Goal: Task Accomplishment & Management: Complete application form

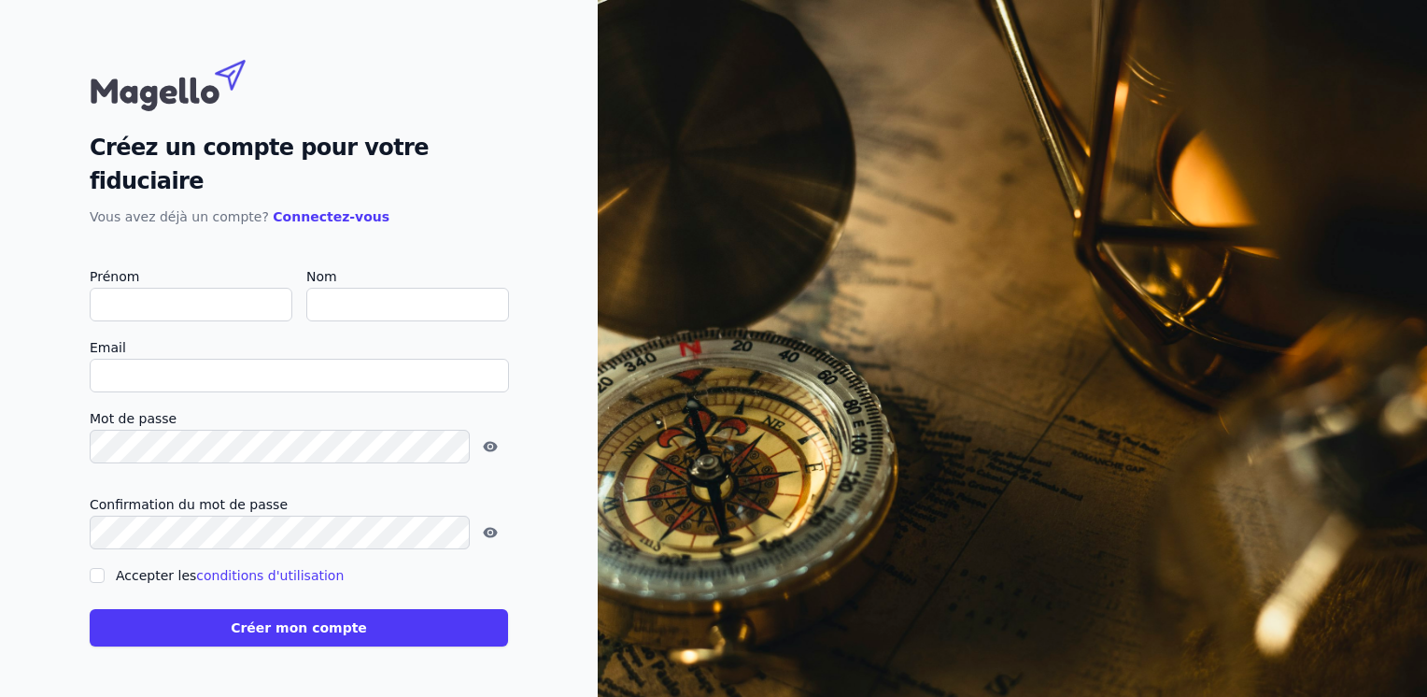
type input "R"
checkbox input "false"
type input "Rosalucia"
type input "Castrataro"
type input "intertraitement@proximus.be"
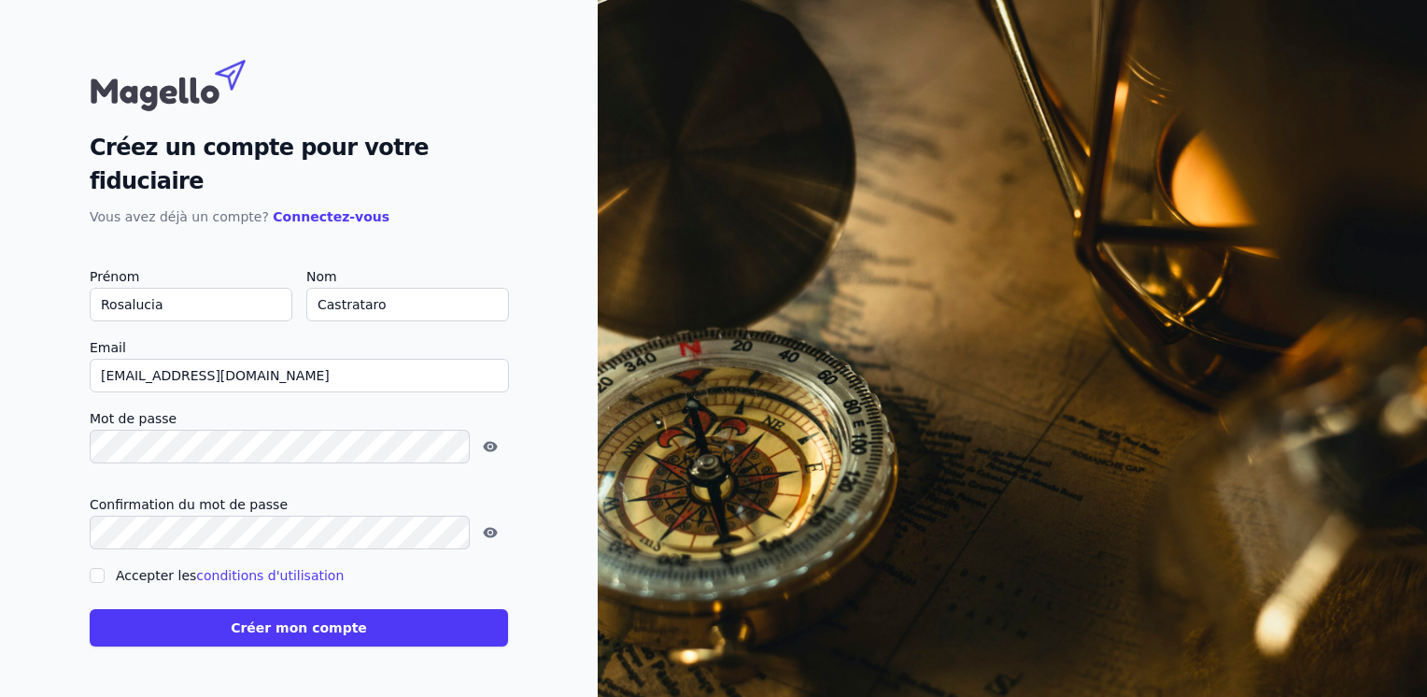
click at [260, 618] on button "Créer mon compte" at bounding box center [299, 627] width 418 height 37
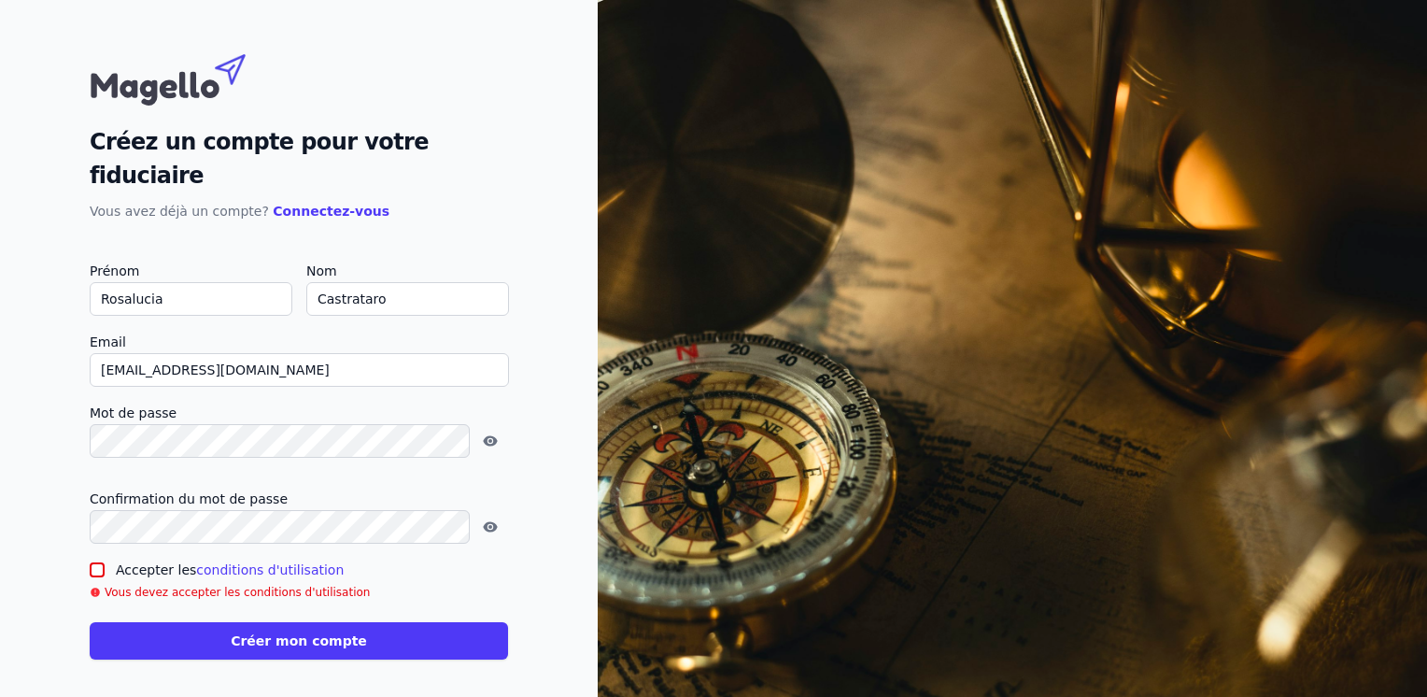
drag, startPoint x: 253, startPoint y: 618, endPoint x: 254, endPoint y: 591, distance: 27.1
click at [254, 591] on form "Prénom Rosalucia Nom Castrataro Email intertraitement@proximus.be Mot de passe …" at bounding box center [299, 460] width 418 height 400
click at [279, 622] on button "Créer mon compte" at bounding box center [299, 640] width 418 height 37
click at [98, 562] on input "Accepter les conditions d'utilisation" at bounding box center [97, 569] width 15 height 15
checkbox input "true"
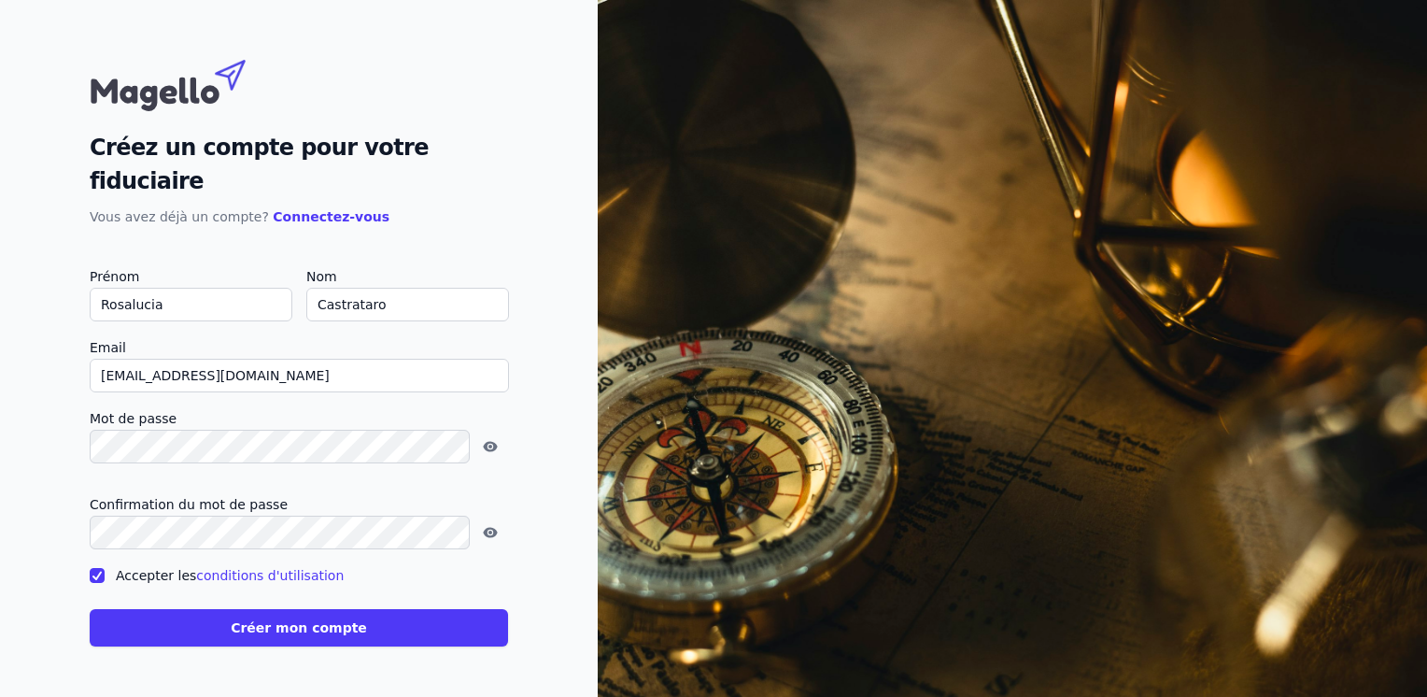
click at [273, 609] on button "Créer mon compte" at bounding box center [299, 627] width 418 height 37
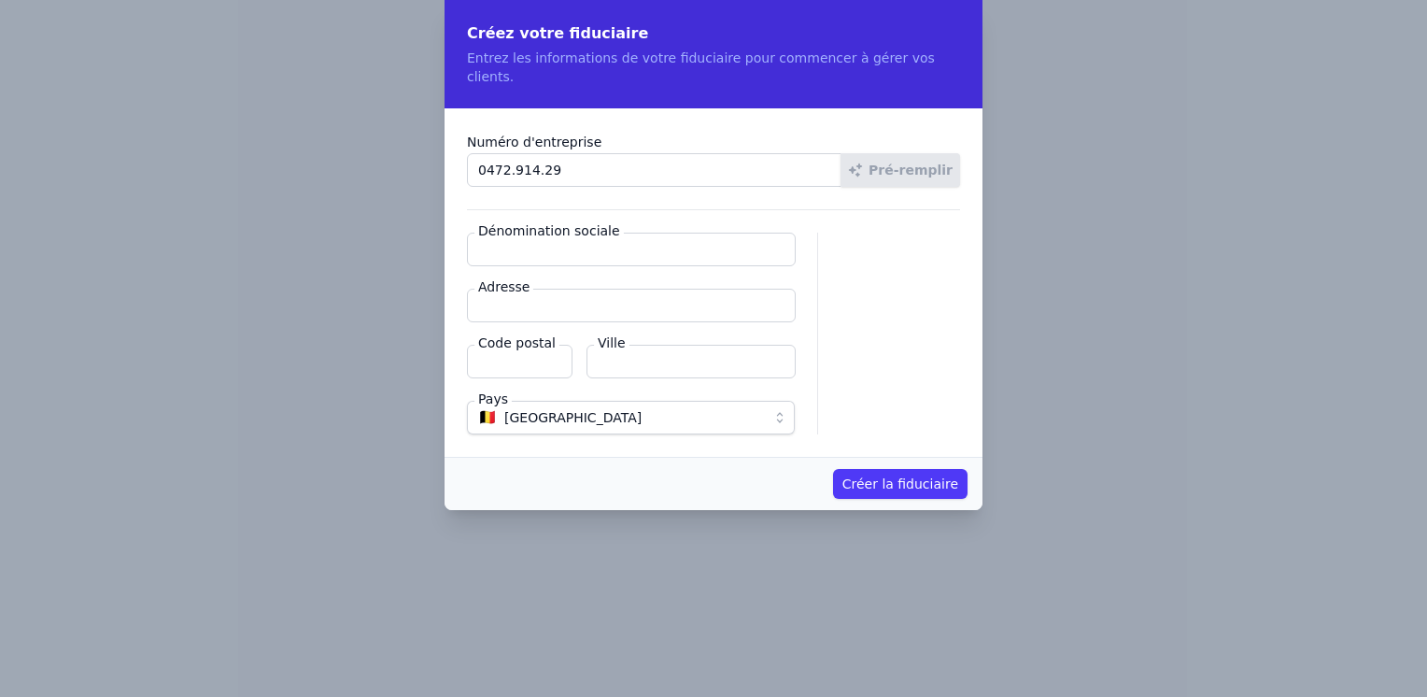
type input "0472.914.293"
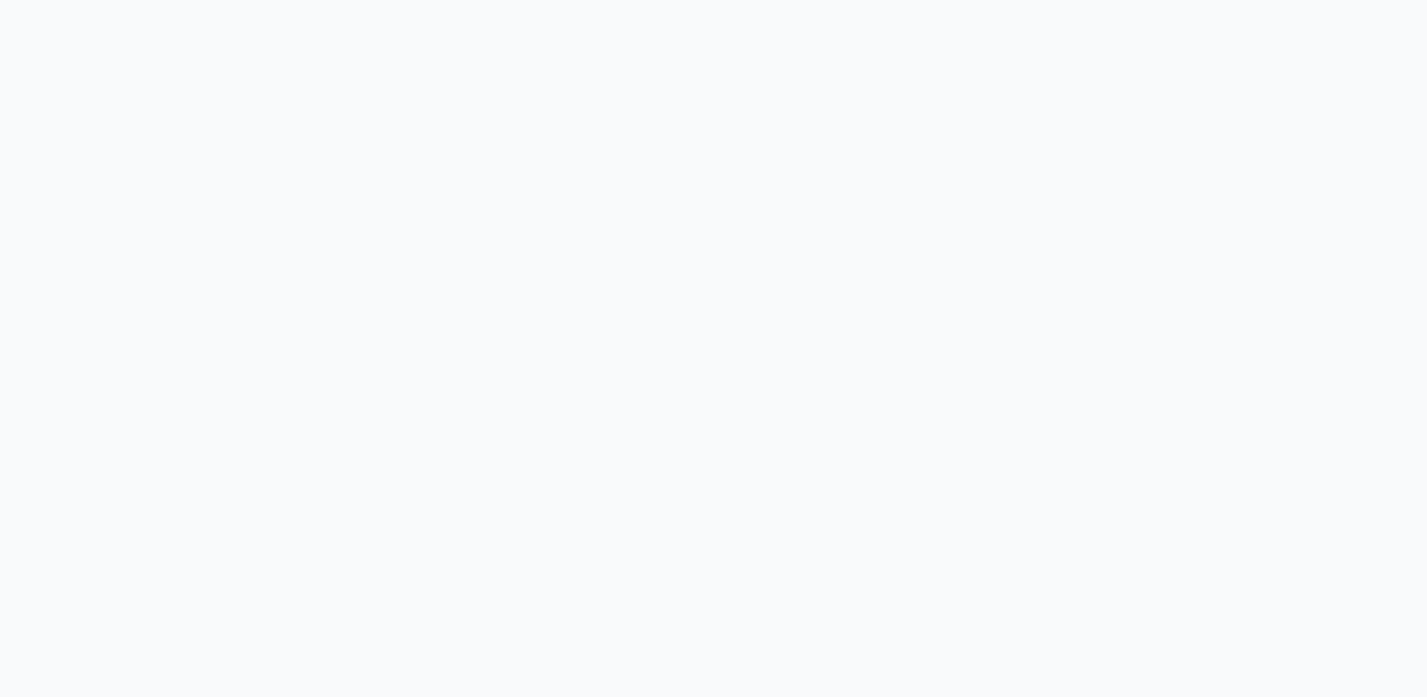
drag, startPoint x: 1205, startPoint y: 129, endPoint x: 837, endPoint y: 147, distance: 368.4
click at [519, 0] on html at bounding box center [713, 0] width 1427 height 0
drag, startPoint x: 957, startPoint y: 78, endPoint x: 128, endPoint y: 73, distance: 829.4
click at [128, 0] on html at bounding box center [713, 0] width 1427 height 0
drag, startPoint x: 462, startPoint y: 31, endPoint x: 870, endPoint y: 97, distance: 413.5
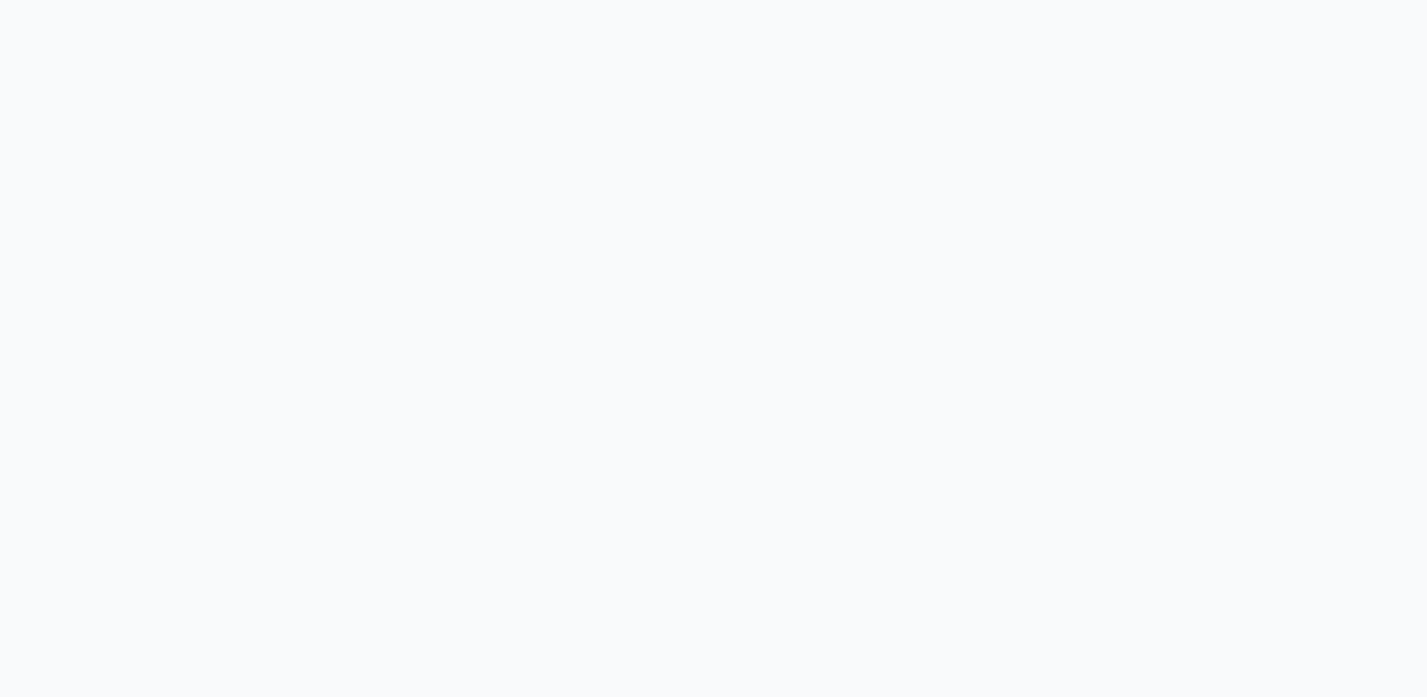
click at [870, 0] on html at bounding box center [713, 0] width 1427 height 0
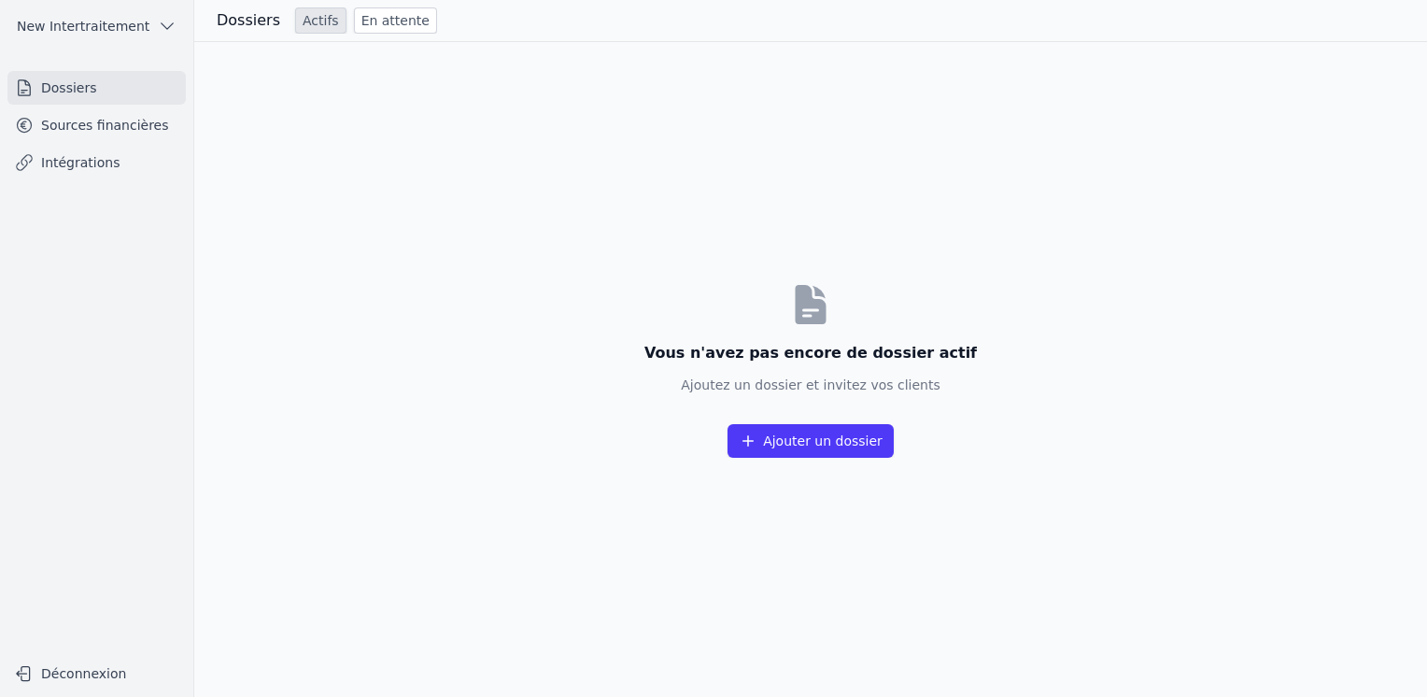
click at [813, 445] on button "Ajouter un dossier" at bounding box center [811, 441] width 166 height 34
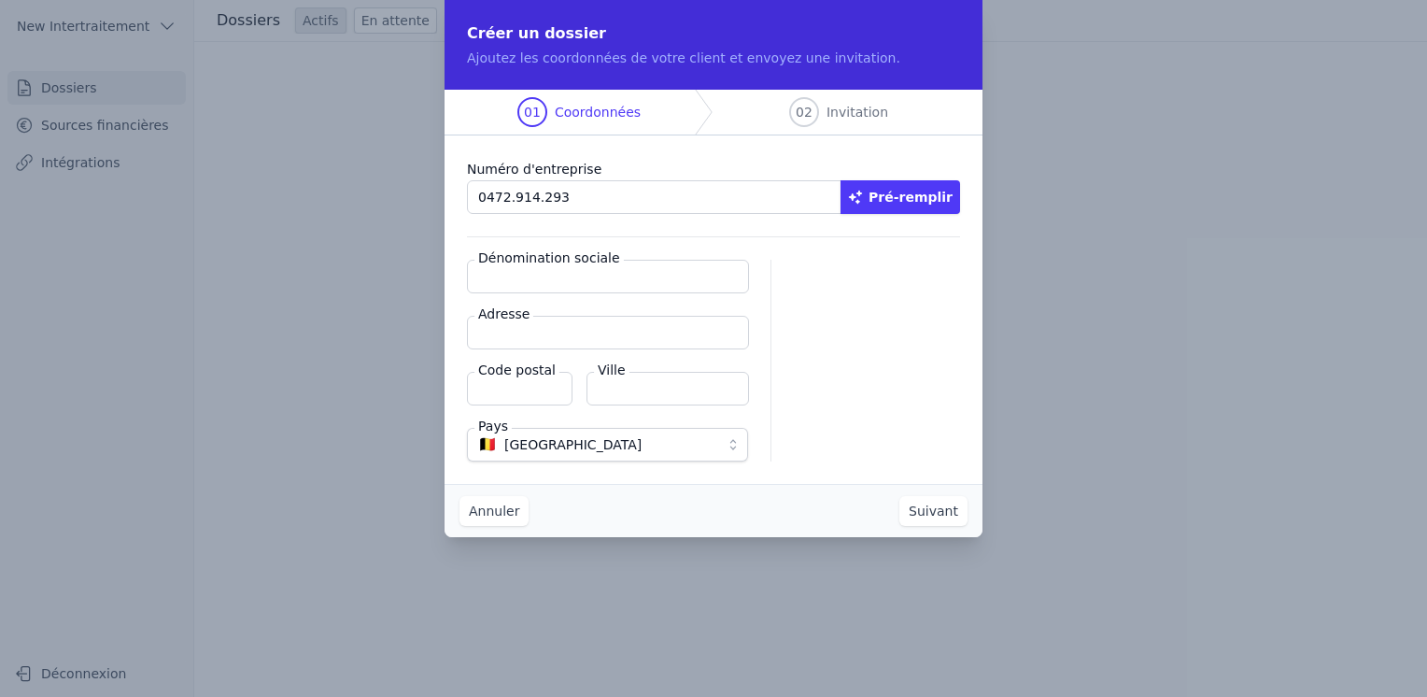
type input "0472.914.293"
click at [904, 198] on button "Pré-remplir" at bounding box center [901, 197] width 120 height 34
type input "NEW INTERTRAITEMENT SRL"
type input "Chaussée d'Alsemberg 67"
type input "1060"
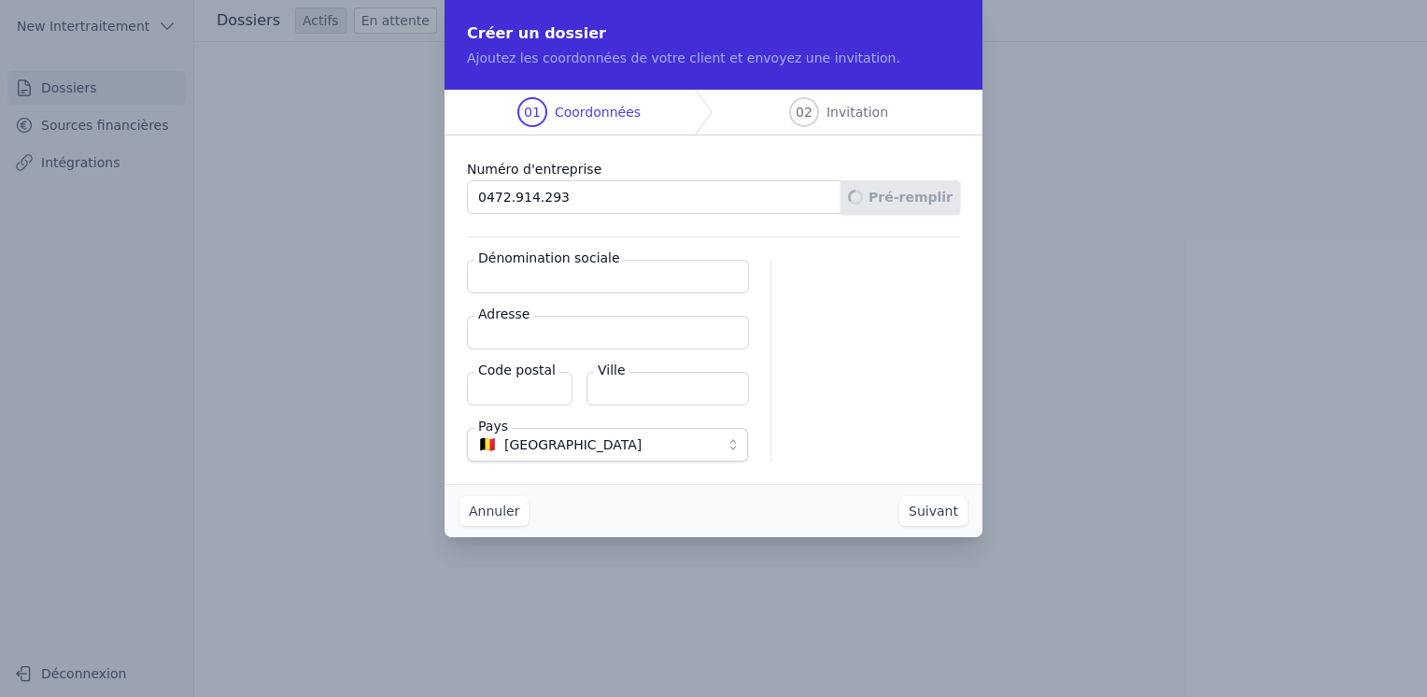
type input "Saint-Gilles"
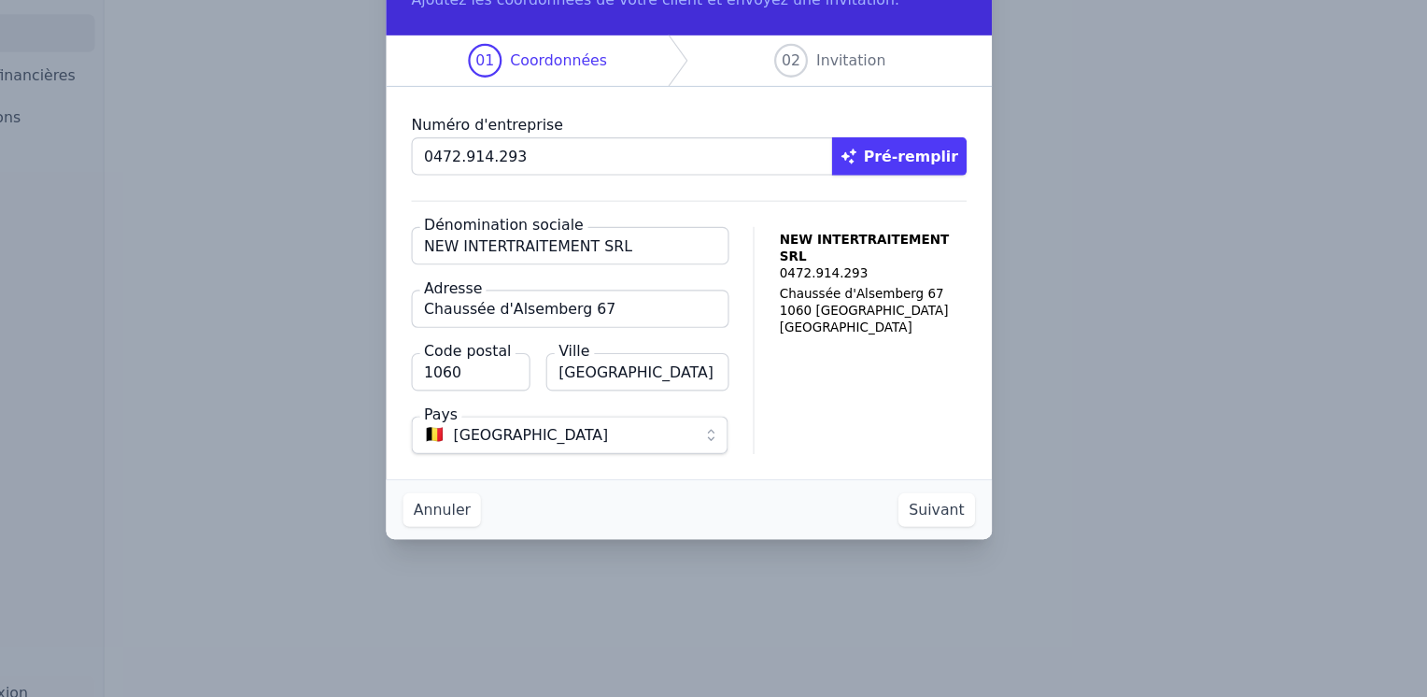
click at [943, 516] on button "Suivant" at bounding box center [933, 511] width 68 height 30
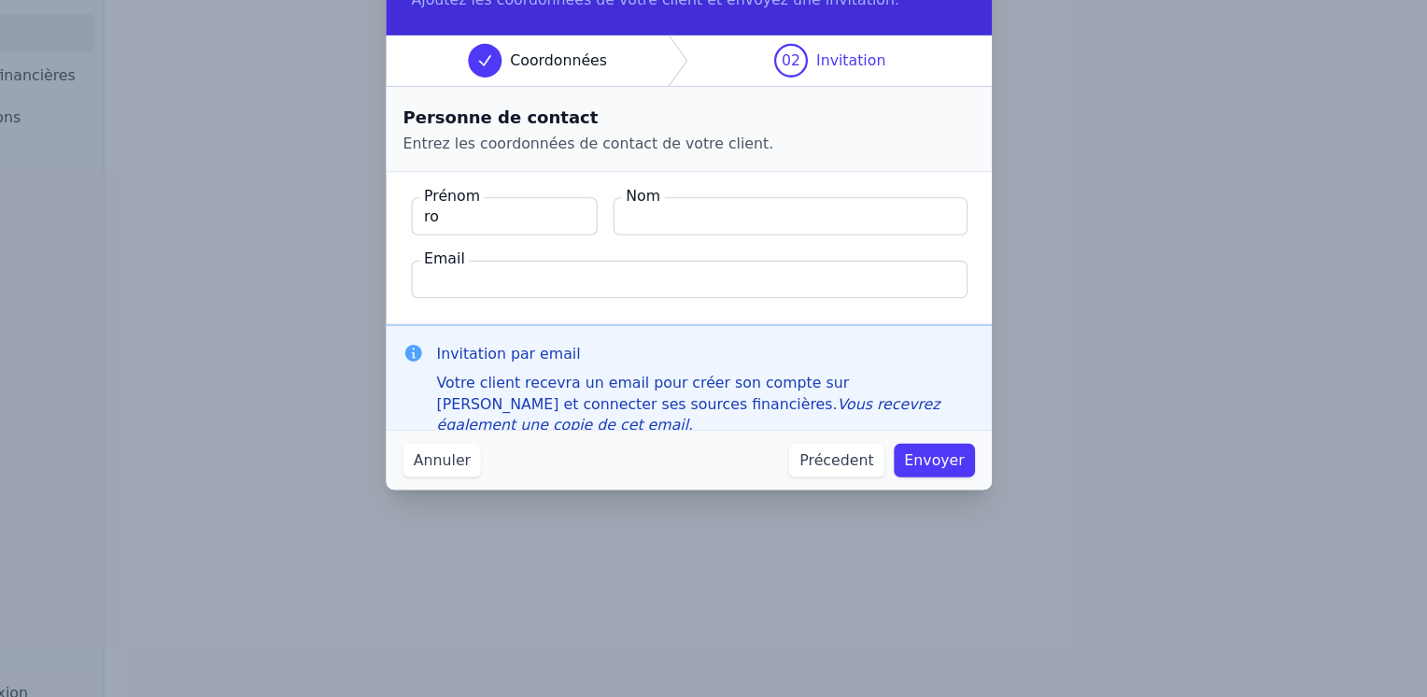
type input "ros"
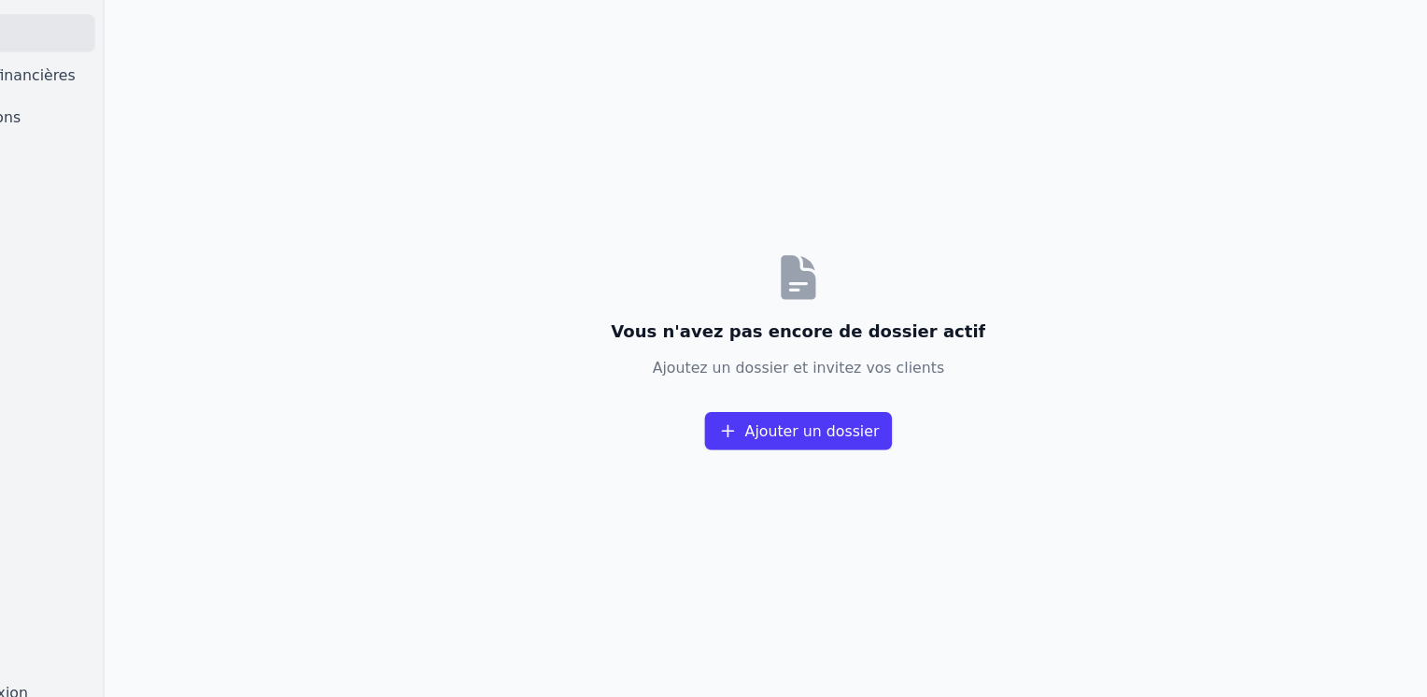
click at [756, 514] on div "Créer un dossier Ajoutez les coordonnées de votre client et envoyez une invitat…" at bounding box center [713, 348] width 1427 height 697
drag, startPoint x: 756, startPoint y: 514, endPoint x: 657, endPoint y: 463, distance: 111.1
click at [657, 463] on div "Vous n'avez pas encore de dossier actif Ajoutez un dossier et invitez vos clien…" at bounding box center [810, 369] width 1233 height 655
click at [805, 447] on button "Ajouter un dossier" at bounding box center [811, 441] width 166 height 34
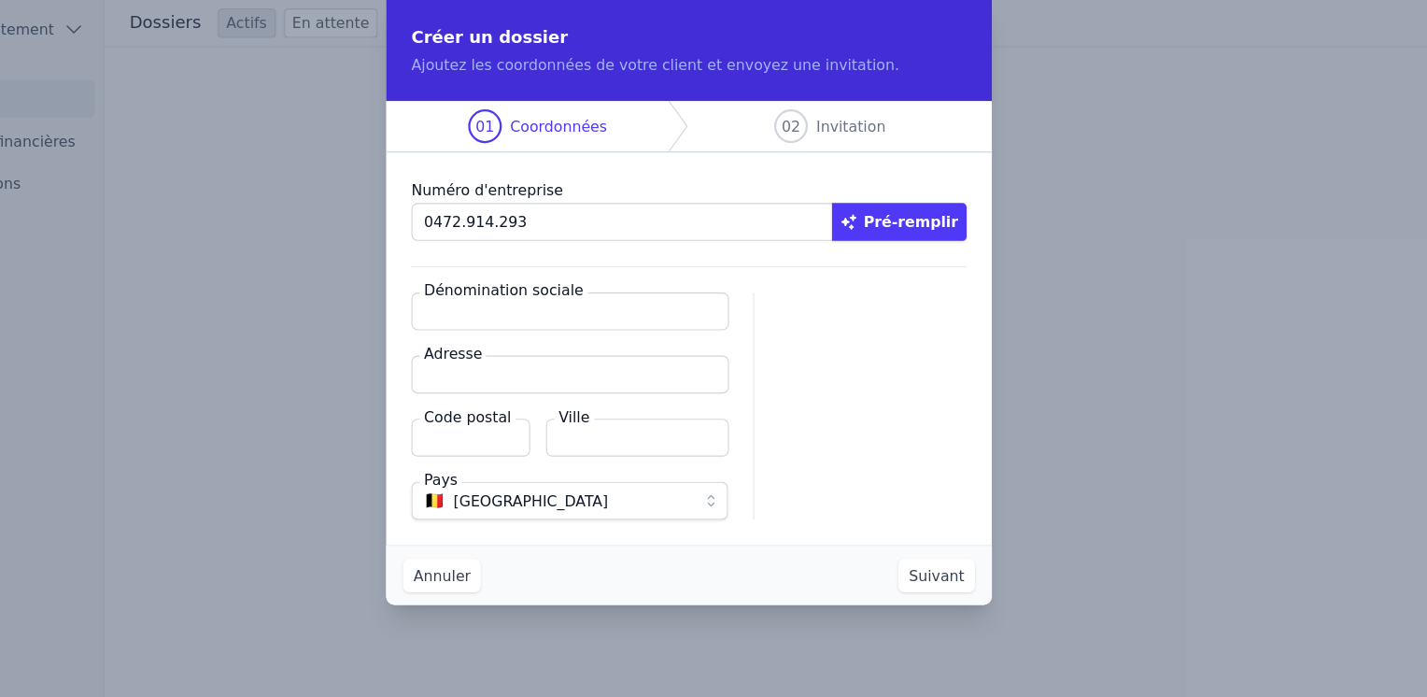
type input "0472.914.293"
click at [897, 195] on button "Pré-remplir" at bounding box center [901, 197] width 120 height 34
type input "NEW INTERTRAITEMENT SRL"
type input "Chaussée d'Alsemberg 67"
type input "1060"
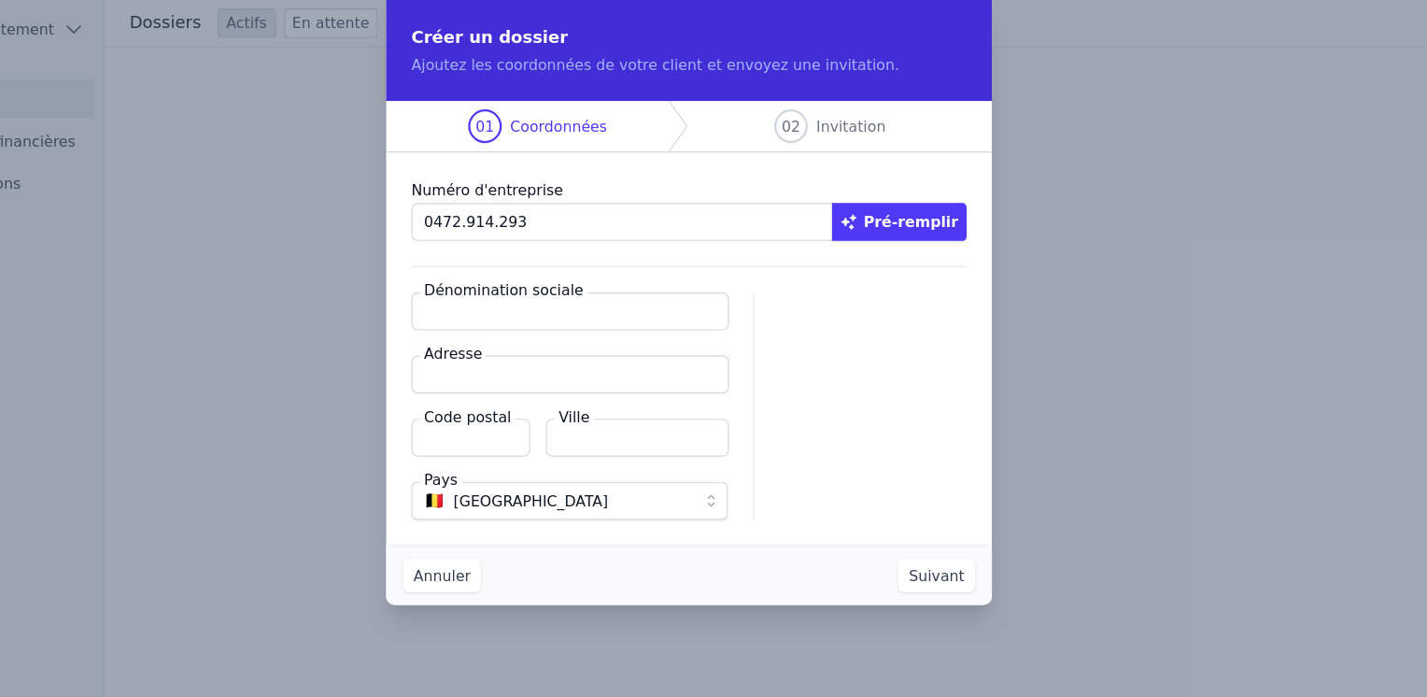
type input "Saint-Gilles"
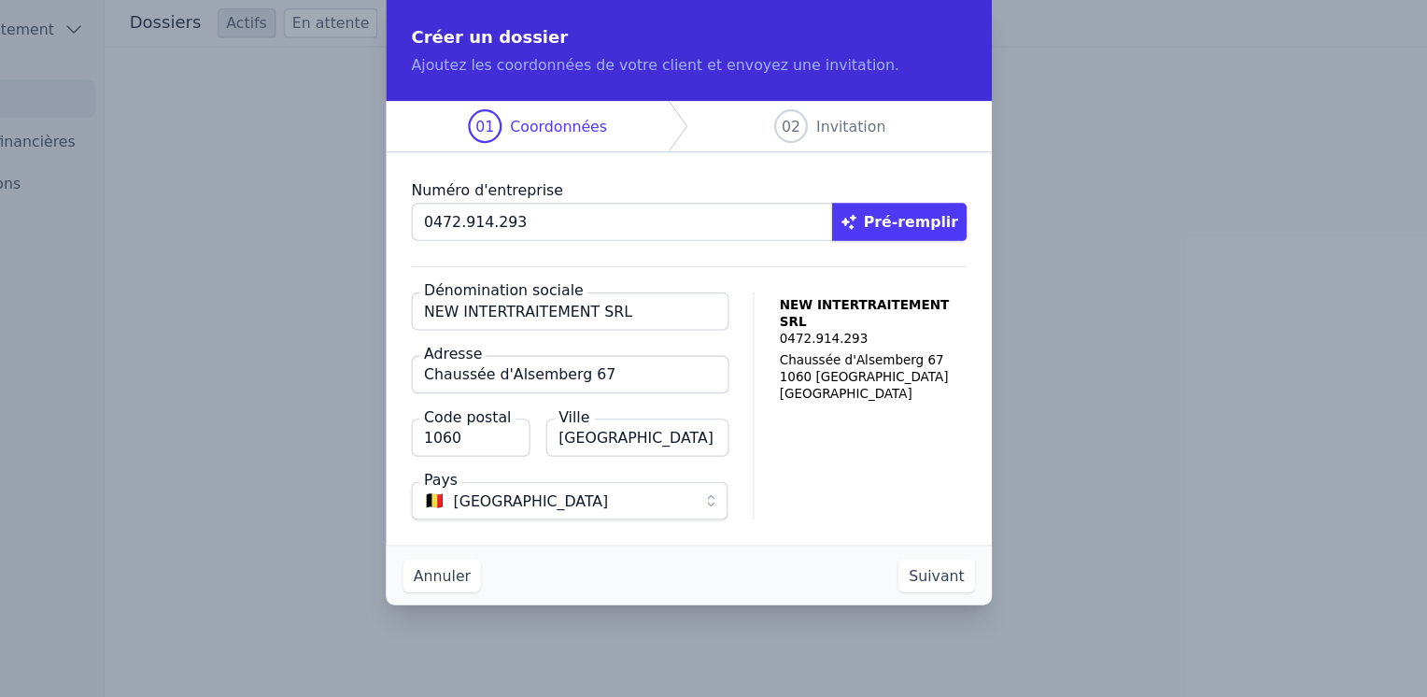
click at [930, 508] on button "Suivant" at bounding box center [933, 511] width 68 height 30
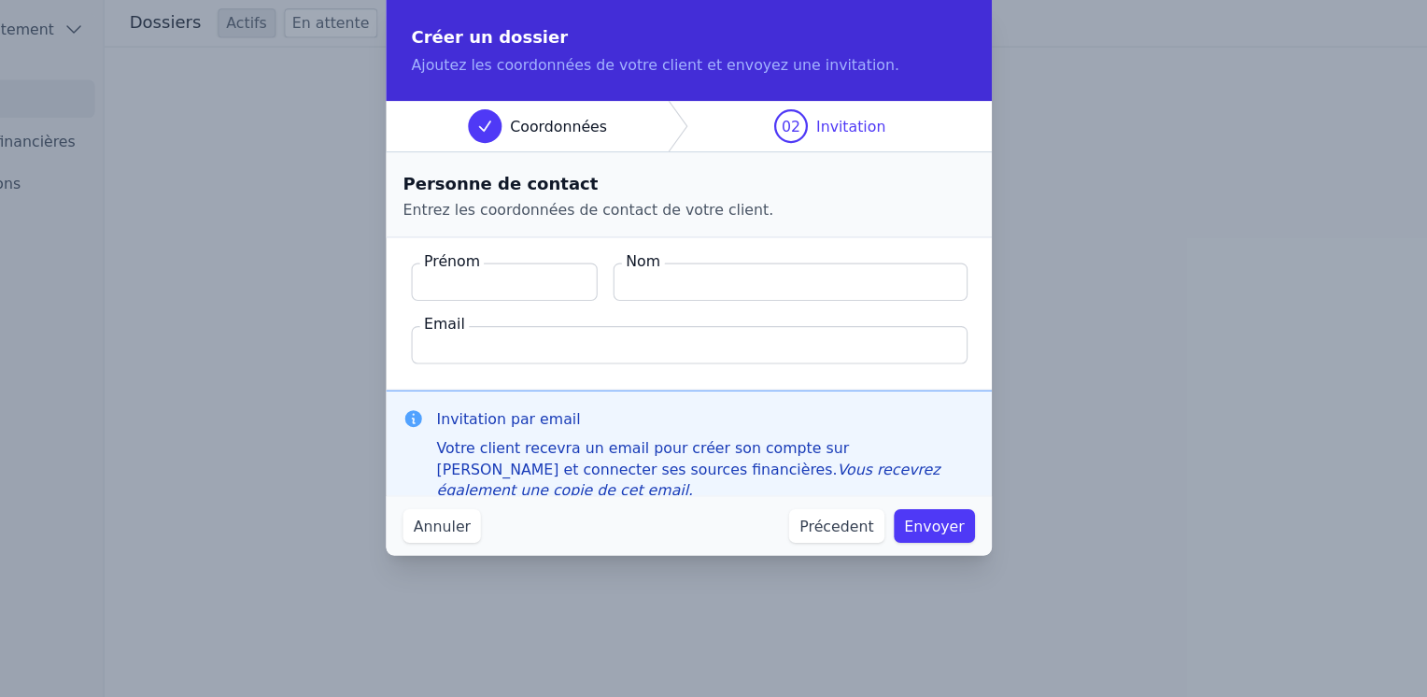
click at [868, 399] on div "Votre client recevra un email pour créer son compte sur Magello et connecter se…" at bounding box center [728, 417] width 478 height 56
click at [492, 244] on input "Prénom" at bounding box center [549, 250] width 165 height 34
type input "rosal"
click at [675, 243] on input "Nom" at bounding box center [803, 250] width 315 height 34
type input "Castrataro"
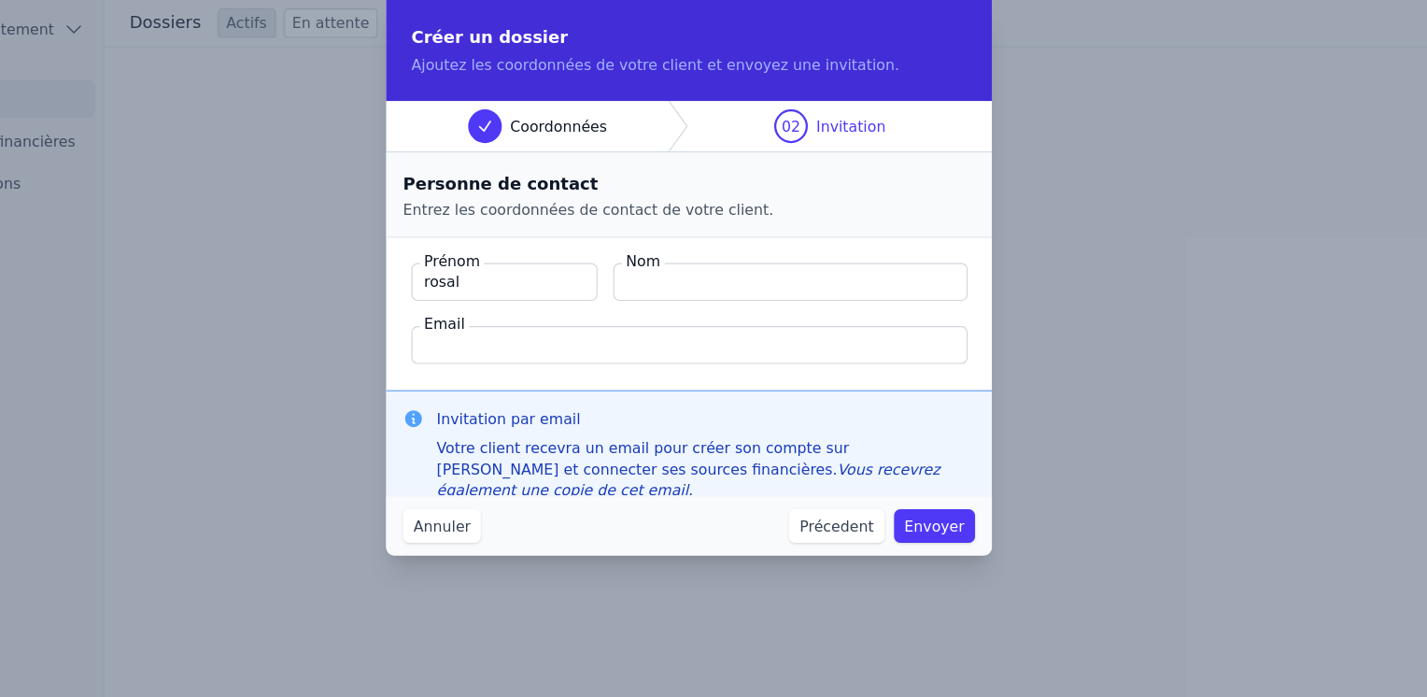
type input "intertraitement@proximus.be"
click at [520, 253] on input "rosal" at bounding box center [549, 250] width 165 height 34
type input "Rosalucia"
click at [940, 466] on button "Envoyer" at bounding box center [932, 467] width 72 height 30
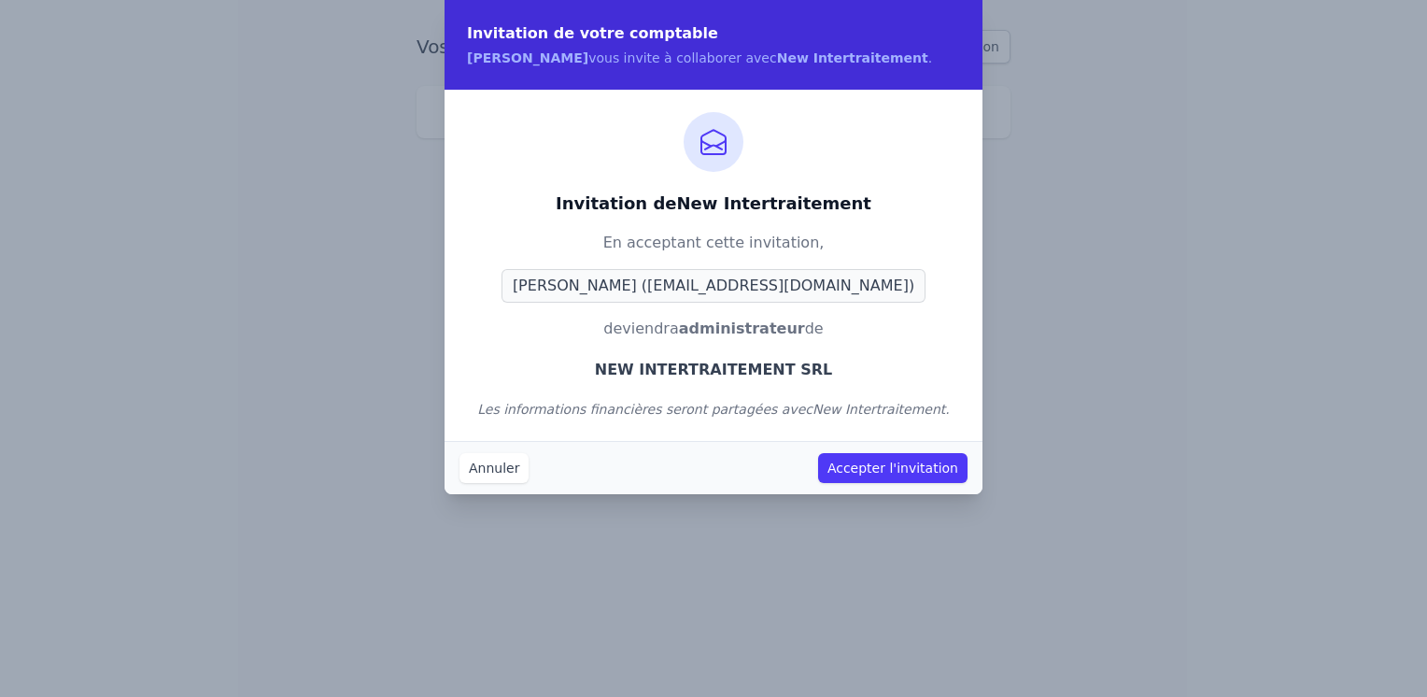
click at [889, 466] on button "Accepter l'invitation" at bounding box center [892, 468] width 149 height 30
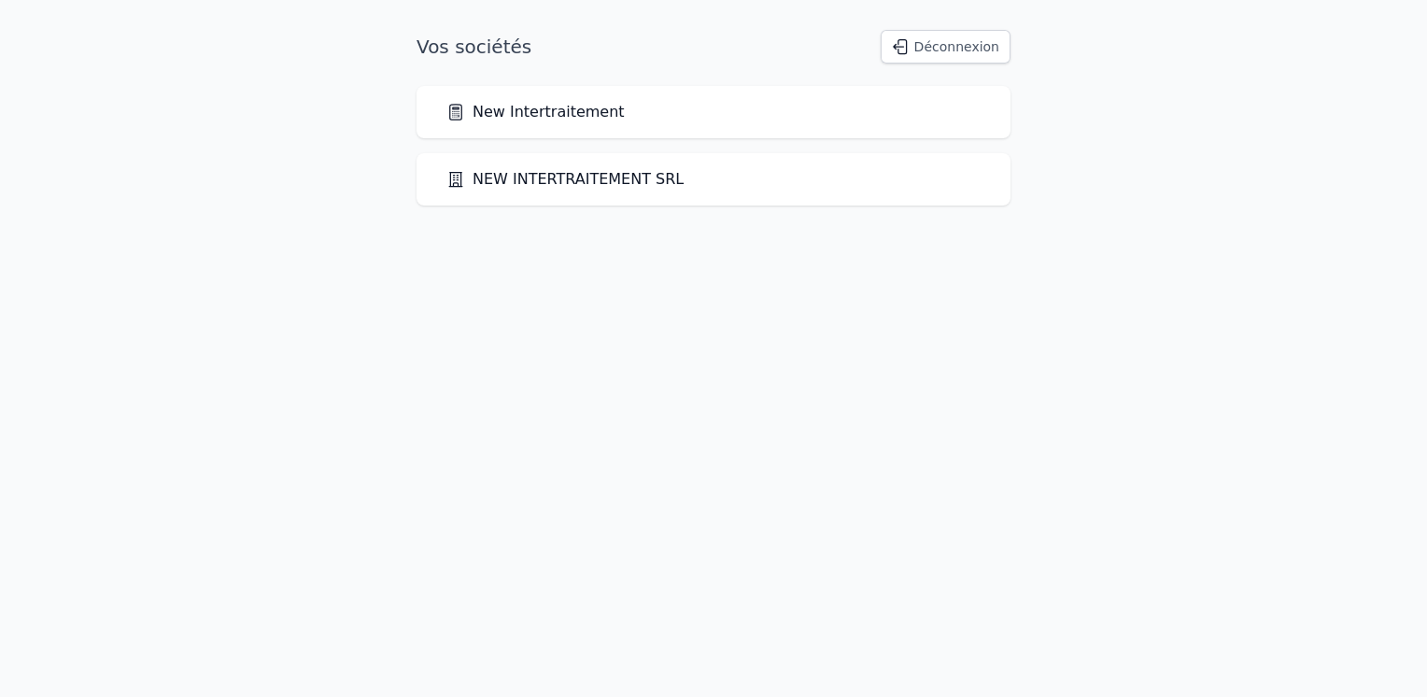
click at [549, 177] on link "NEW INTERTRAITEMENT SRL" at bounding box center [564, 179] width 237 height 22
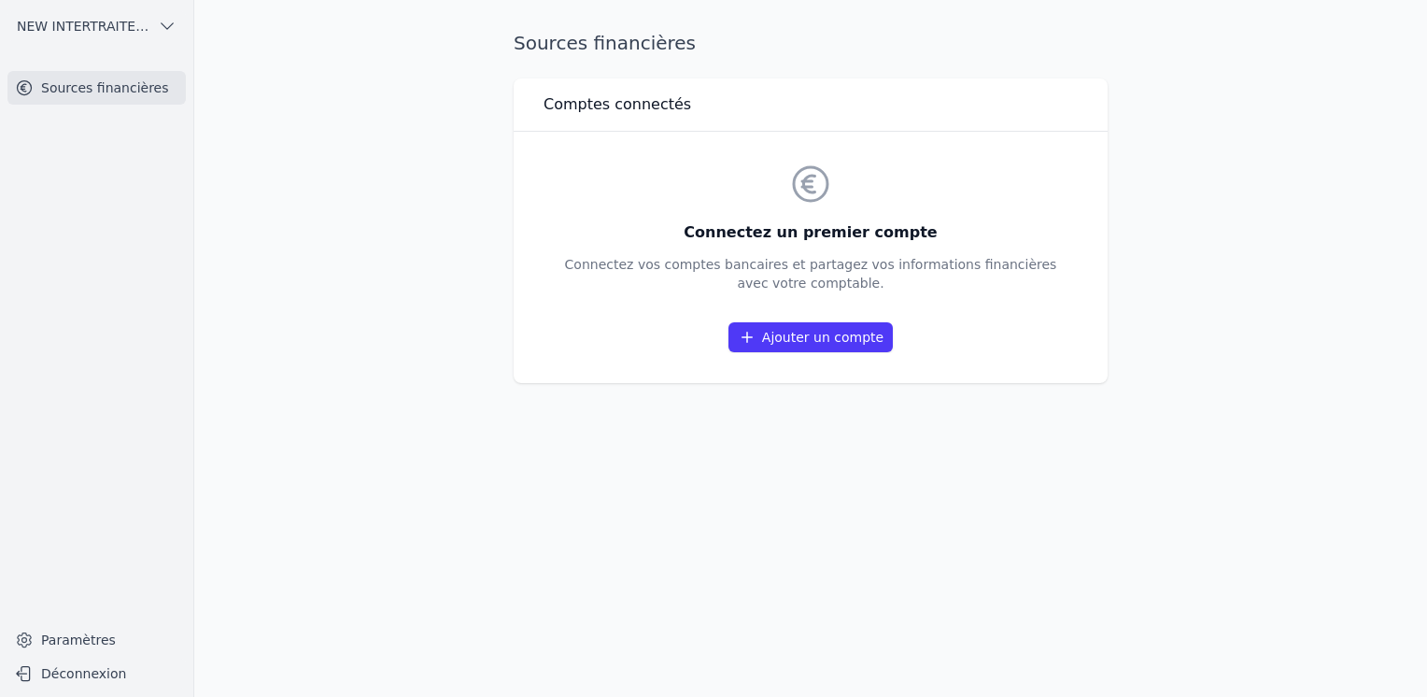
click at [818, 332] on link "Ajouter un compte" at bounding box center [810, 337] width 164 height 30
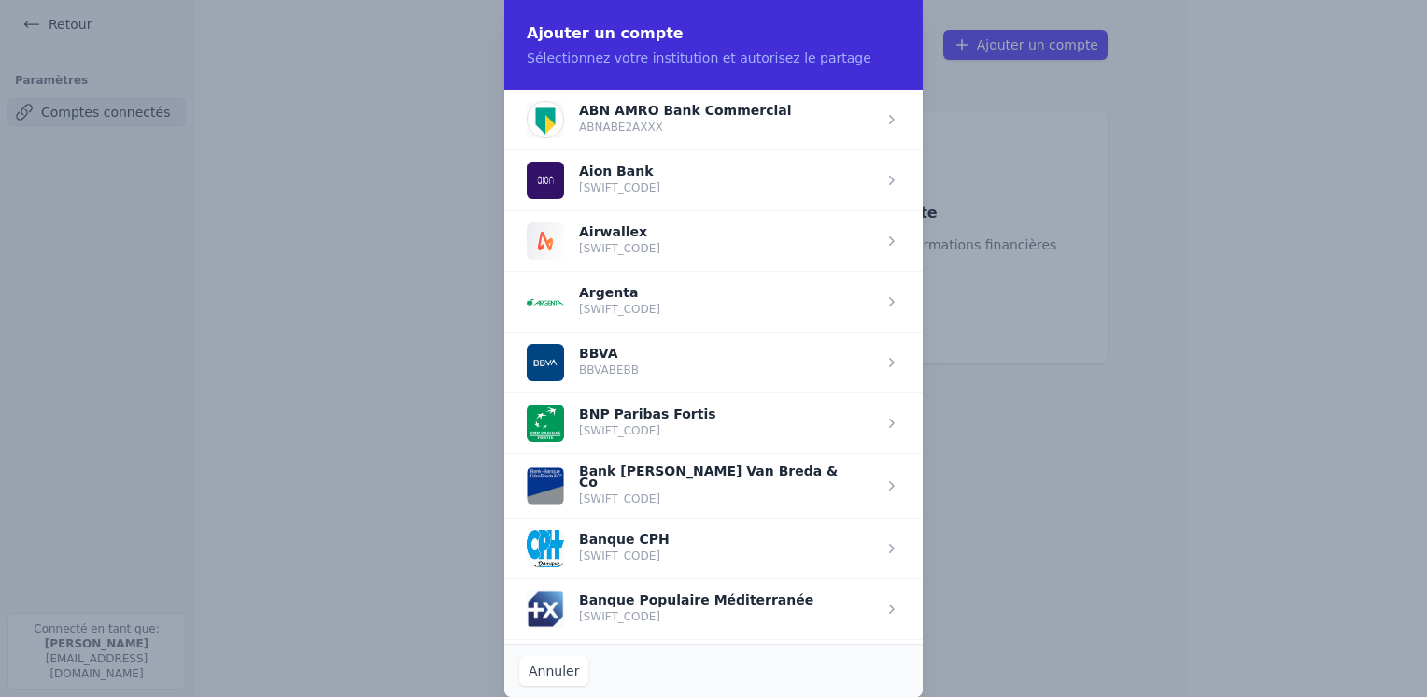
click at [649, 414] on span "button" at bounding box center [713, 422] width 418 height 61
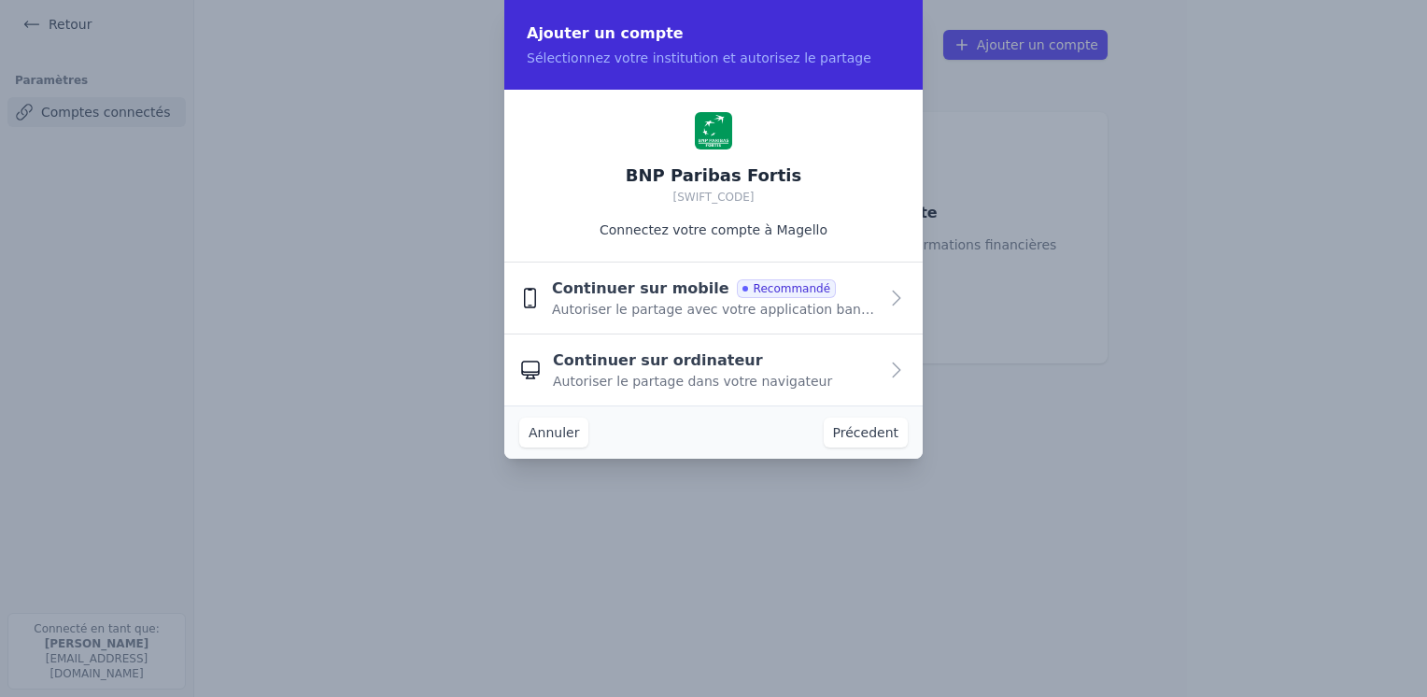
click at [706, 309] on span "Autoriser le partage avec votre application bancaire" at bounding box center [715, 309] width 326 height 19
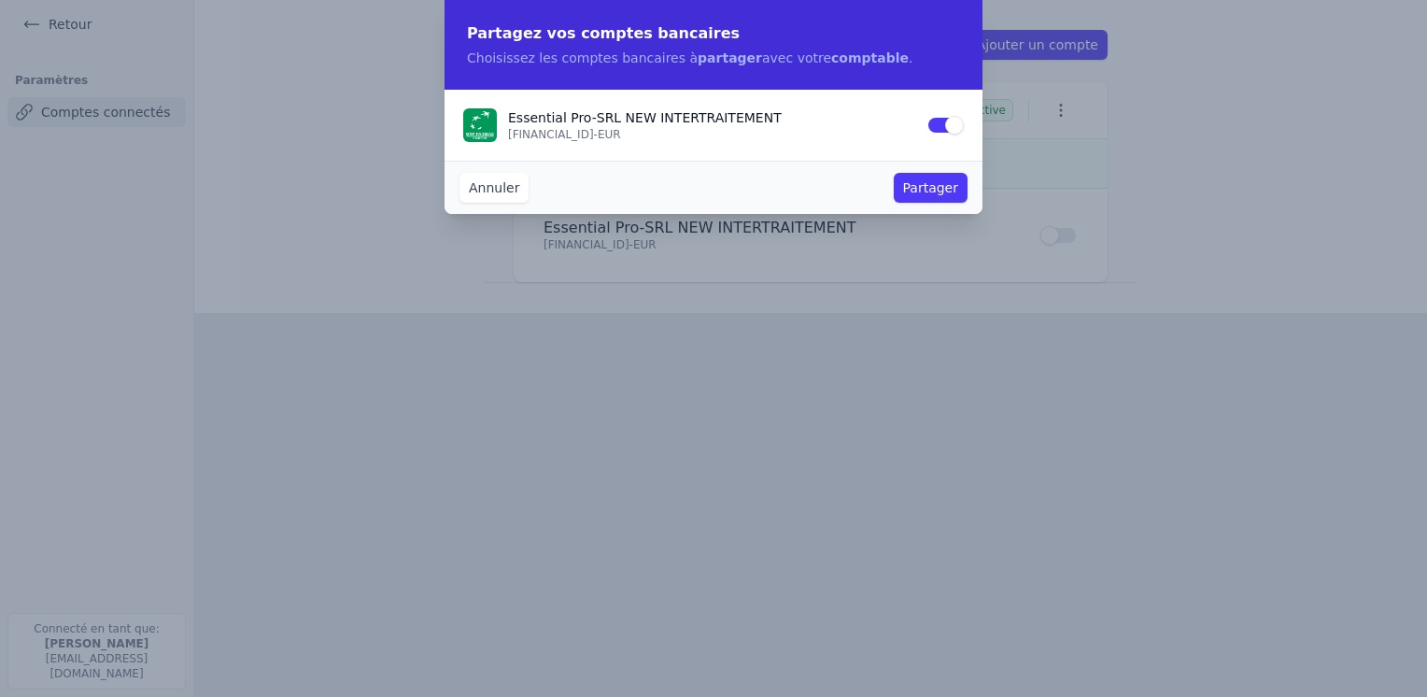
click at [927, 195] on button "Partager" at bounding box center [931, 188] width 74 height 30
click at [497, 183] on button "Annuler" at bounding box center [493, 188] width 69 height 30
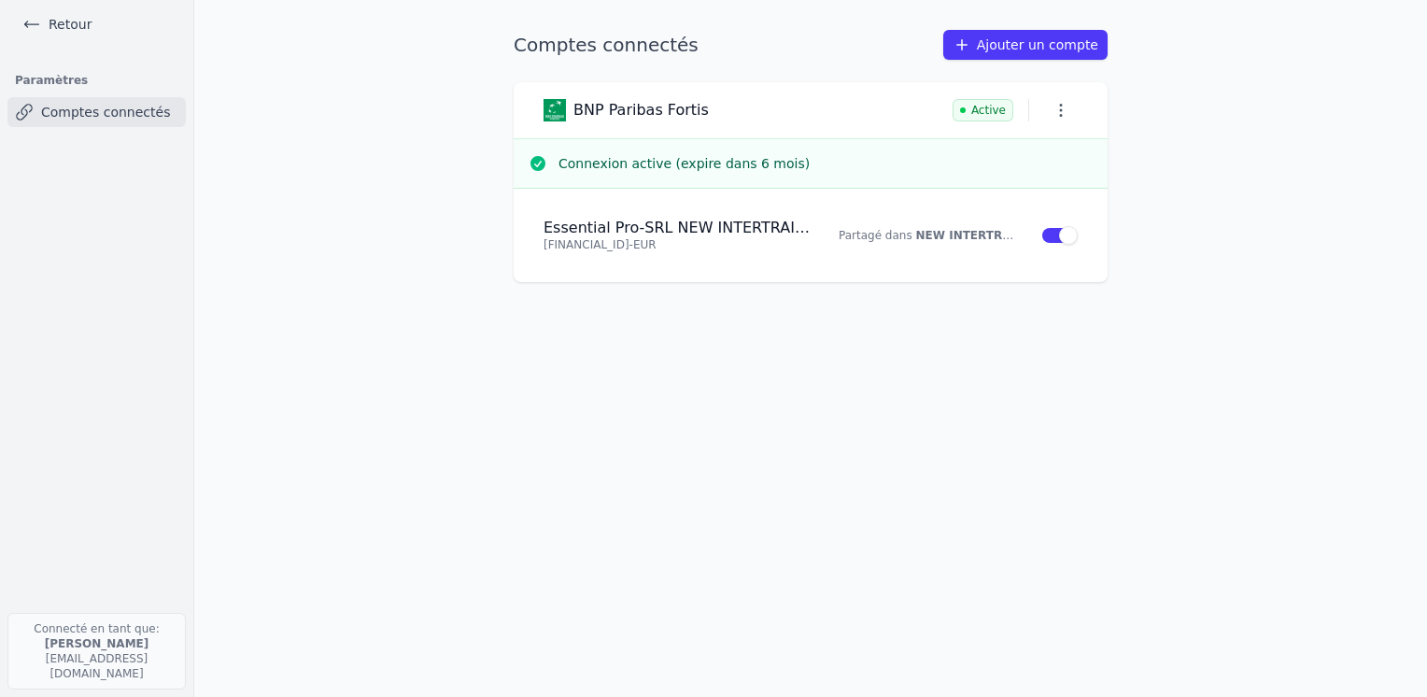
click at [66, 23] on link "Retour" at bounding box center [57, 24] width 84 height 26
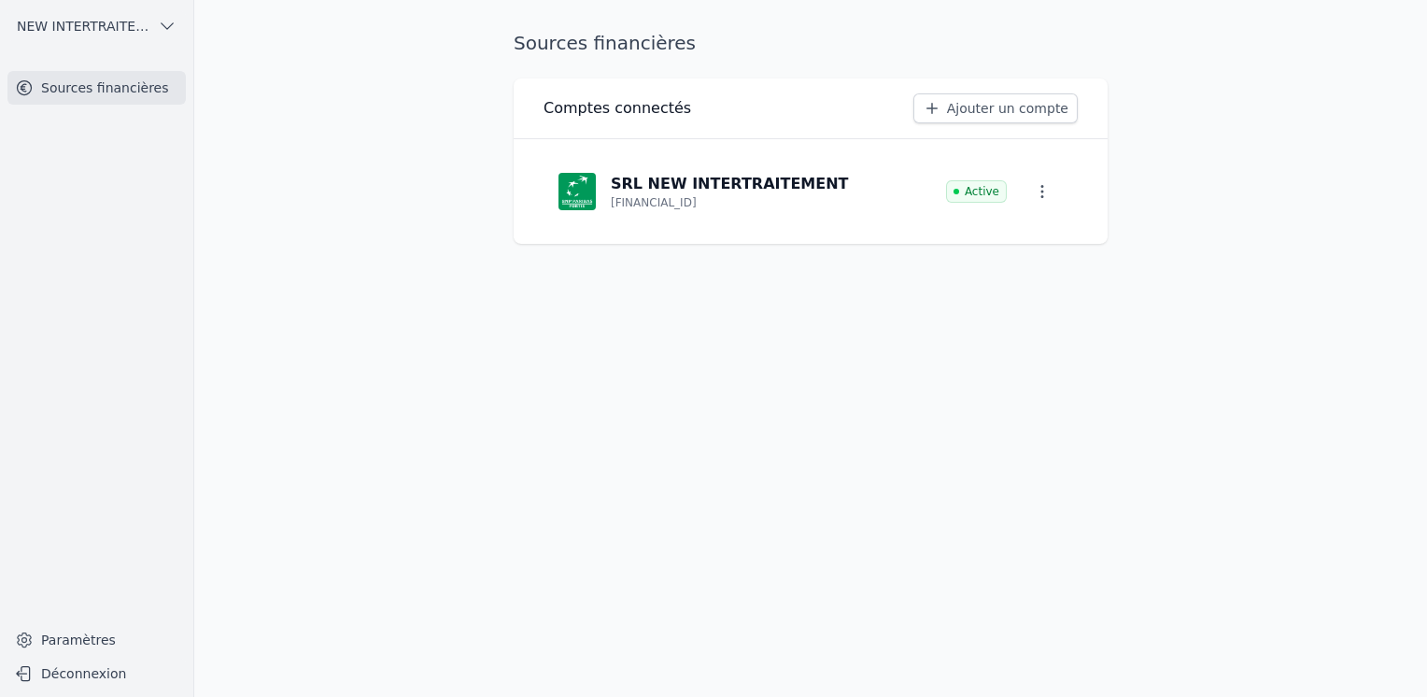
click at [159, 22] on icon "button" at bounding box center [167, 26] width 19 height 19
click at [116, 106] on span "New Intertraitement" at bounding box center [106, 105] width 130 height 19
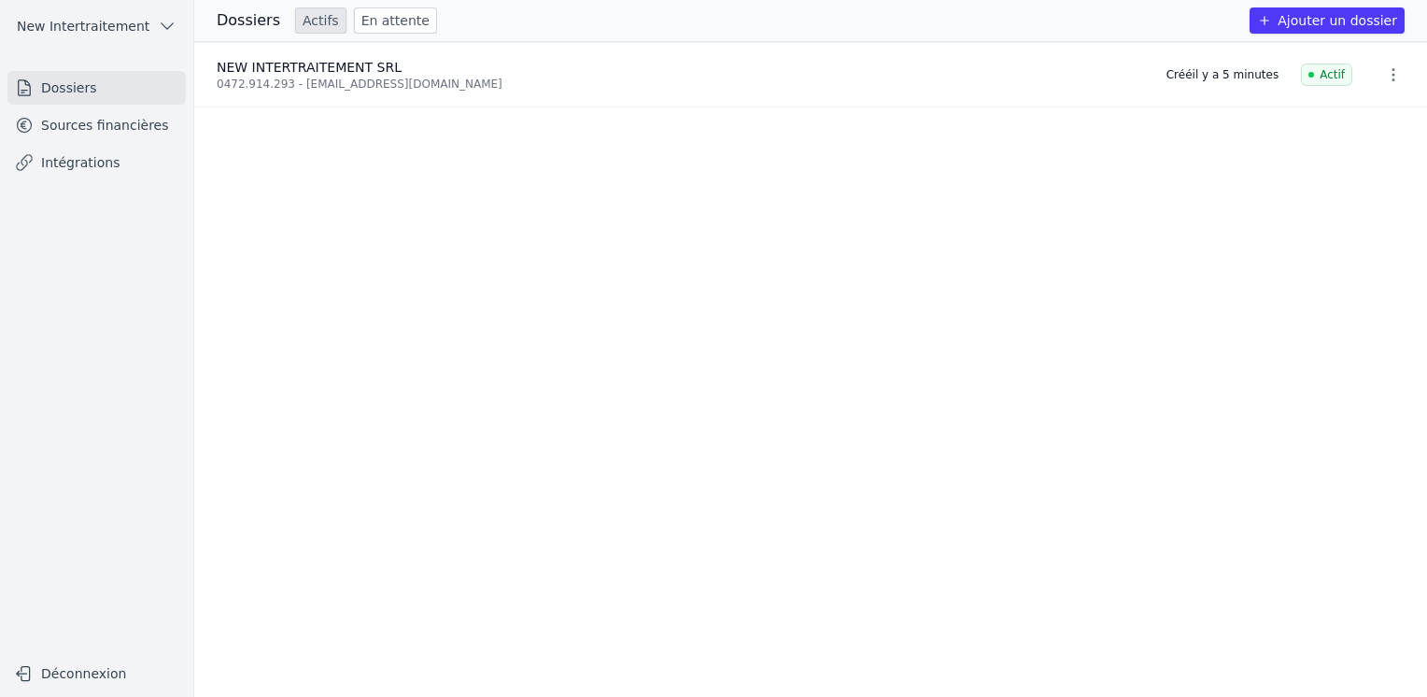
click at [112, 128] on link "Sources financières" at bounding box center [96, 125] width 178 height 34
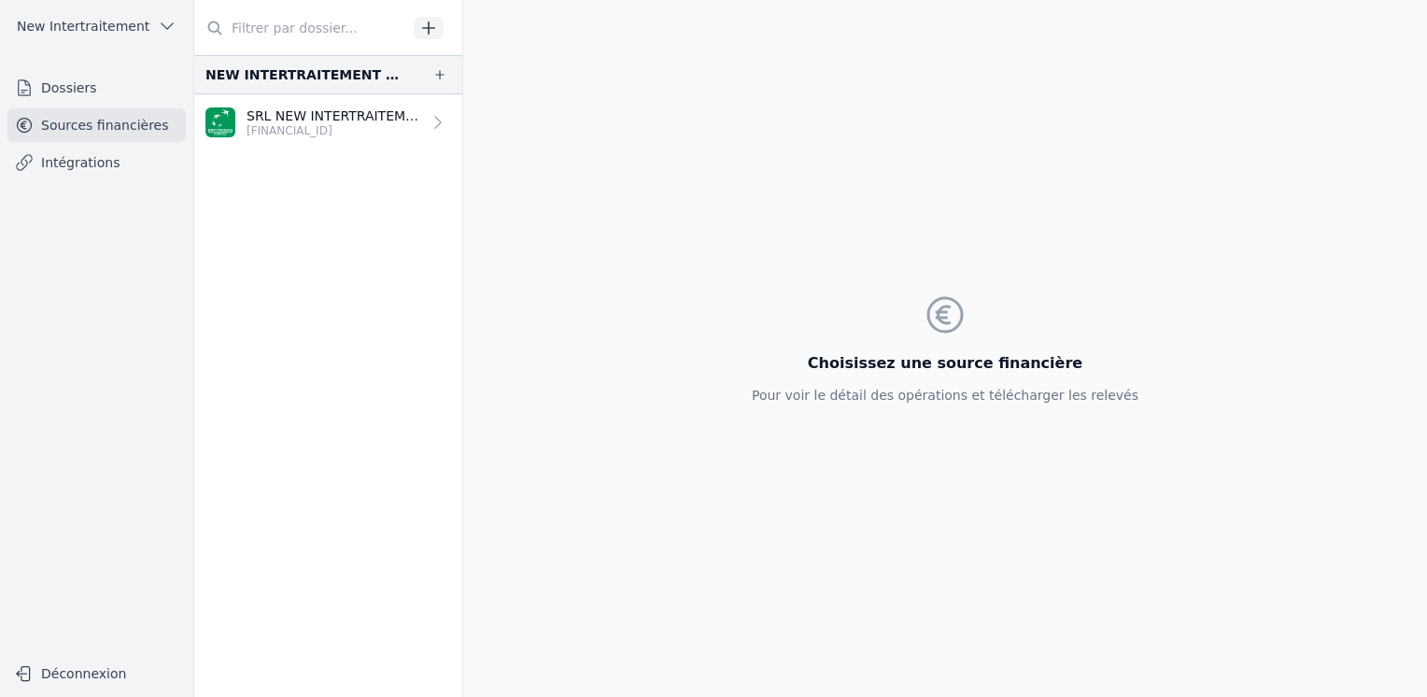
click at [291, 119] on p "SRL NEW INTERTRAITEMENT" at bounding box center [334, 115] width 175 height 19
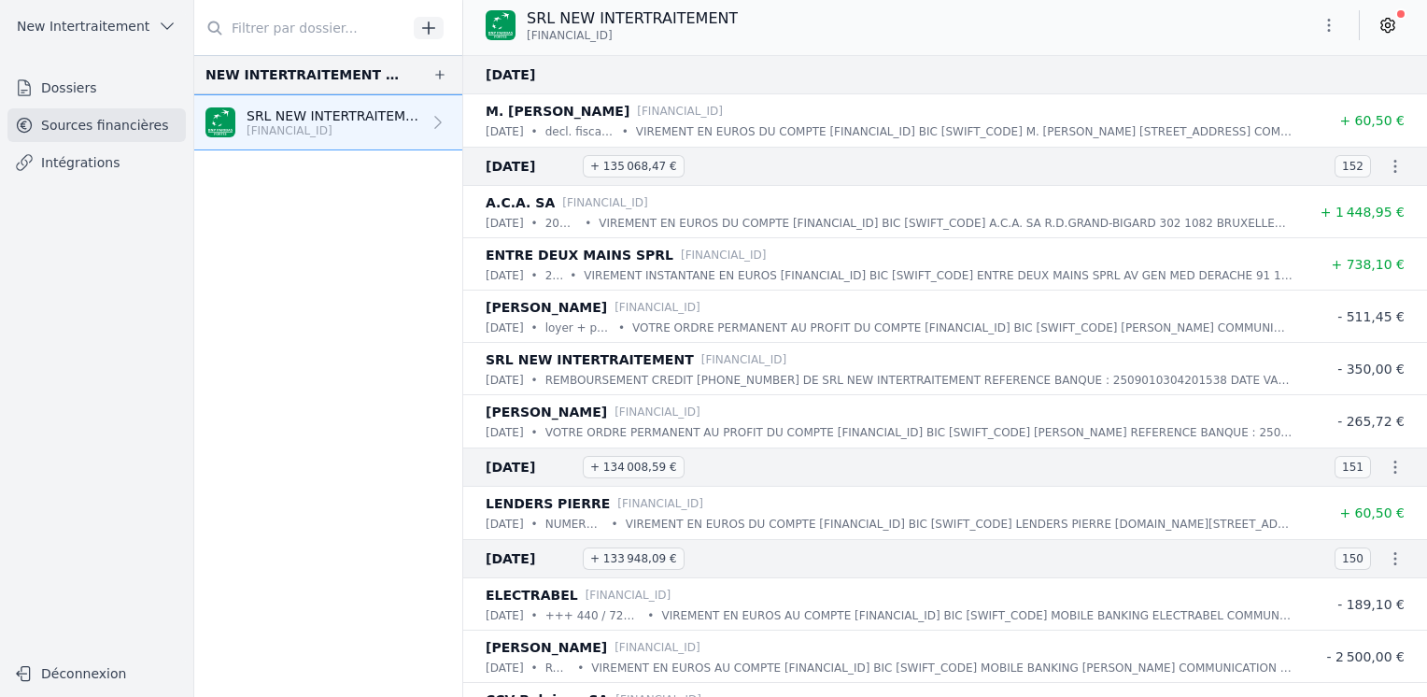
click at [527, 51] on div "SRL NEW INTERTRAITEMENT BE15 0013 4853 5830" at bounding box center [945, 28] width 964 height 56
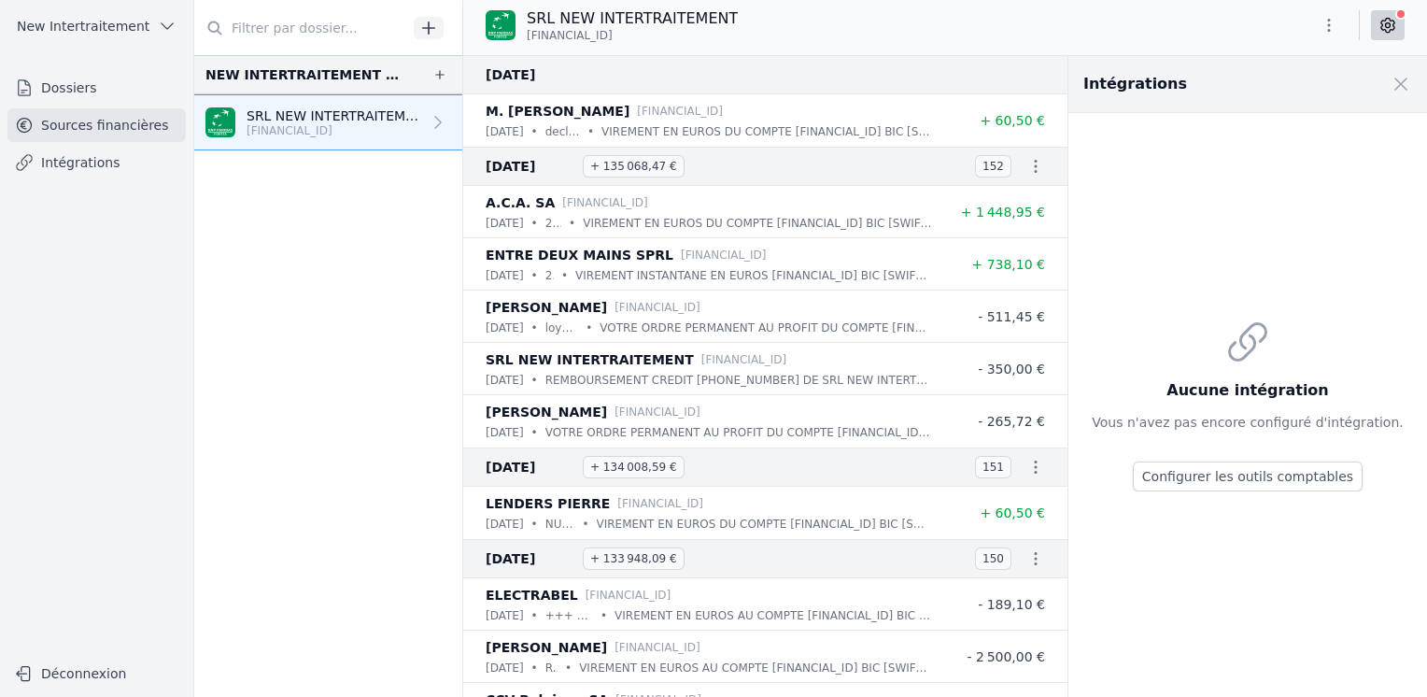
click at [1025, 81] on div "[DATE]" at bounding box center [765, 74] width 604 height 39
